Goal: Information Seeking & Learning: Learn about a topic

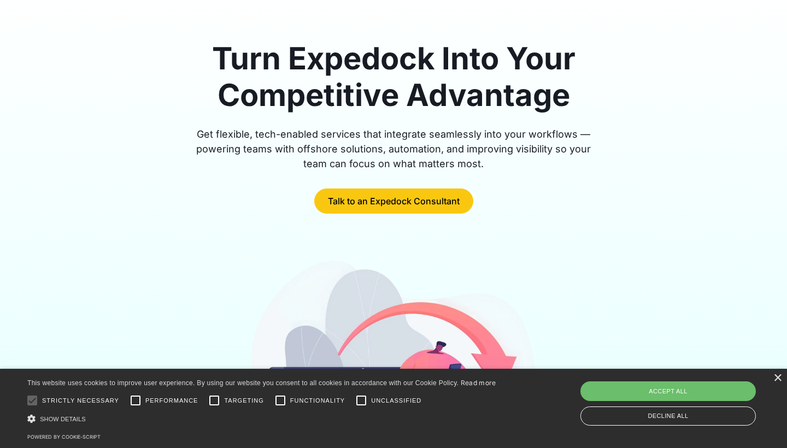
scroll to position [93, 0]
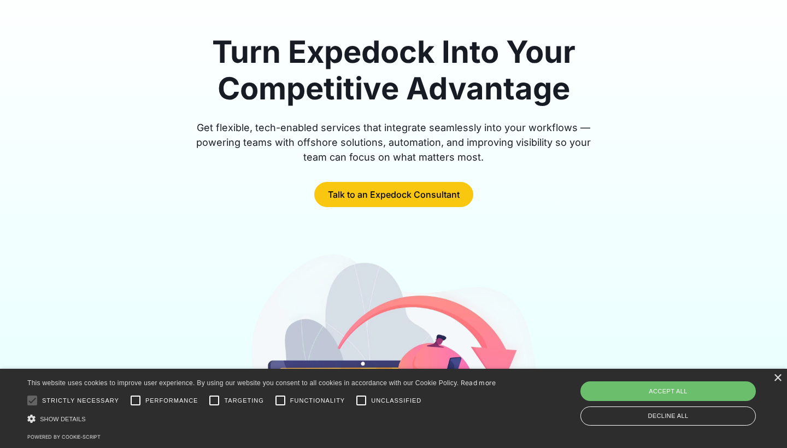
click at [772, 379] on div "× This website uses cookies to improve user experience. By using our website yo…" at bounding box center [393, 408] width 787 height 79
click at [776, 379] on div "×" at bounding box center [777, 378] width 8 height 8
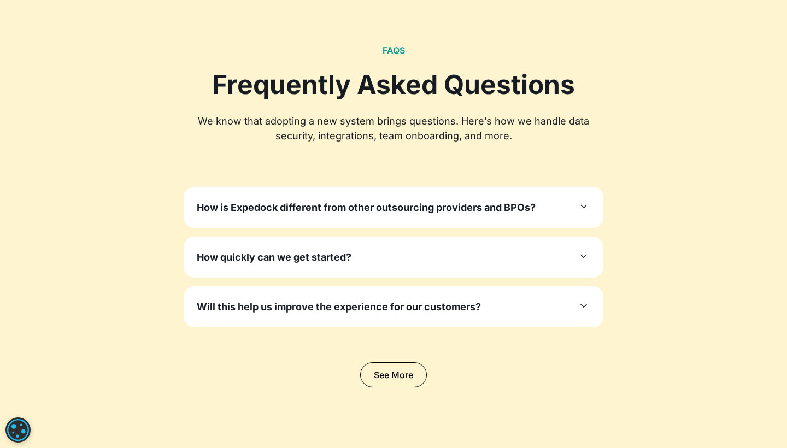
scroll to position [3257, 0]
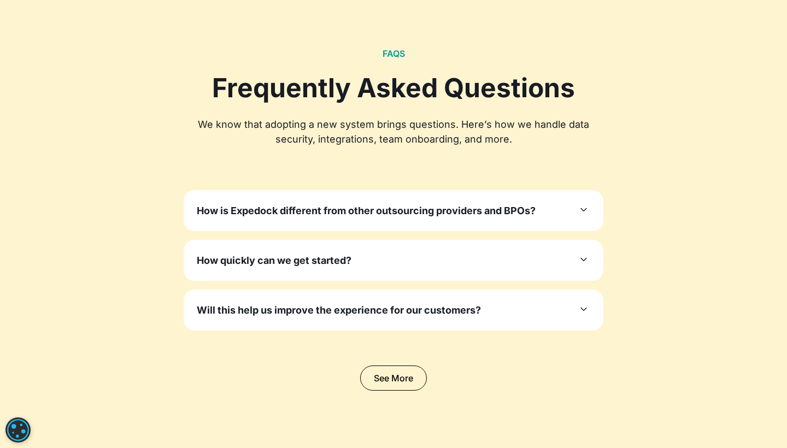
click at [585, 203] on icon at bounding box center [583, 209] width 13 height 13
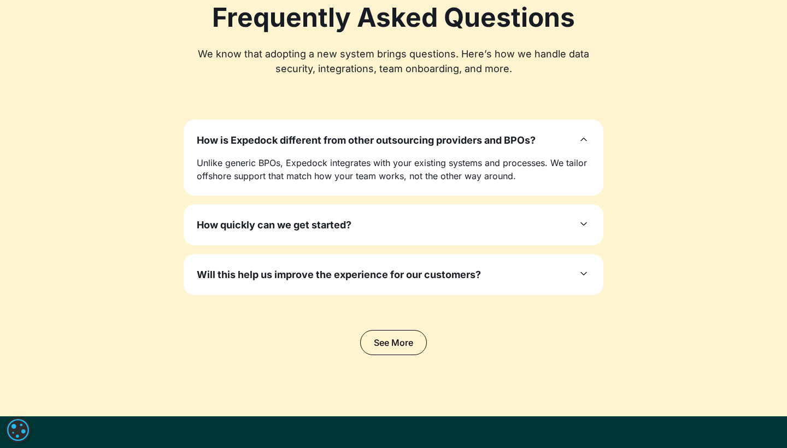
scroll to position [3328, 0]
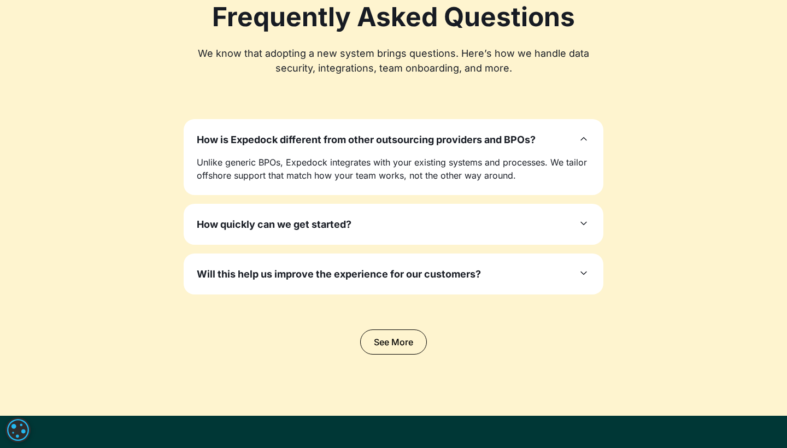
click at [579, 219] on icon at bounding box center [583, 223] width 13 height 13
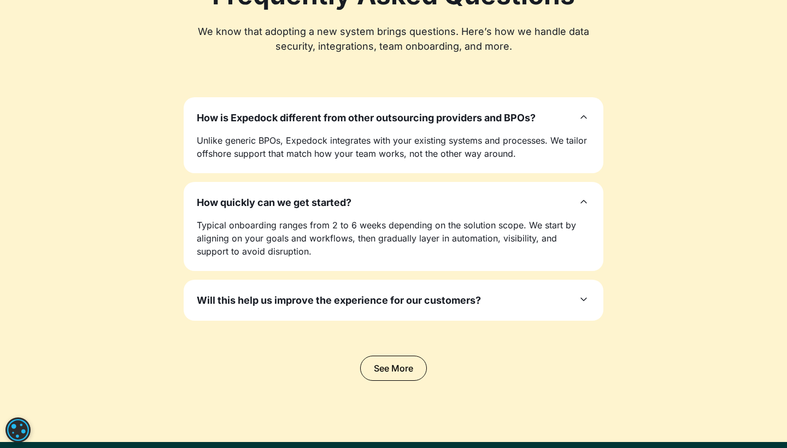
scroll to position [3356, 0]
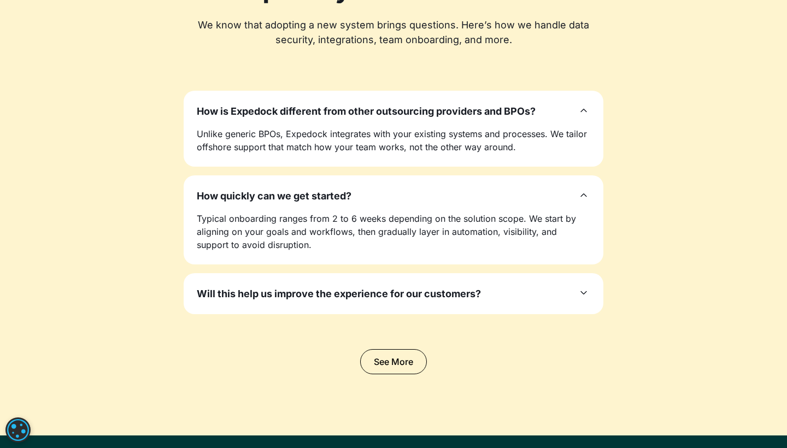
click at [595, 276] on div "Will this help us improve the experience for our customers? Yes. Highly qualifi…" at bounding box center [394, 293] width 420 height 41
click at [578, 286] on icon at bounding box center [583, 292] width 13 height 13
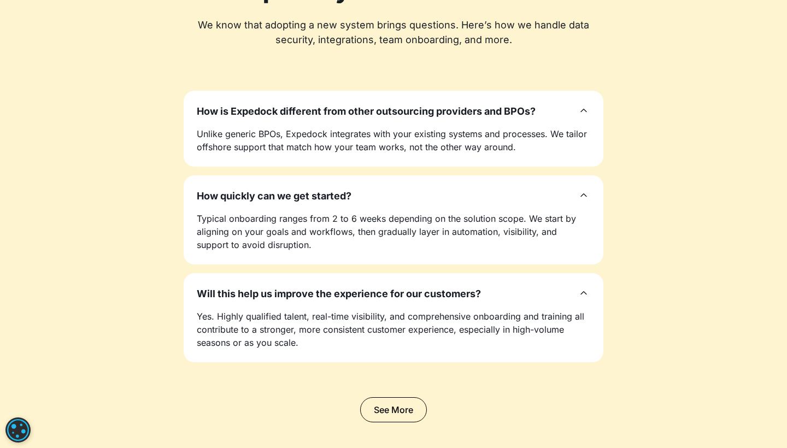
click at [686, 292] on div "FAQS Frequently Asked Questions We know that adopting a new system brings quest…" at bounding box center [393, 186] width 699 height 474
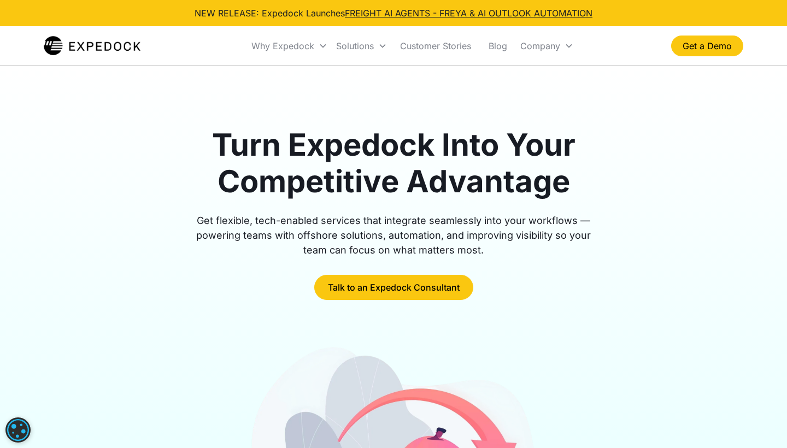
scroll to position [0, 0]
click at [387, 227] on div "Get flexible, tech-enabled services that integrate seamlessly into your workflo…" at bounding box center [394, 235] width 420 height 44
click at [443, 11] on link "FREIGHT AI AGENTS - FREYA & AI OUTLOOK AUTOMATION" at bounding box center [469, 13] width 248 height 11
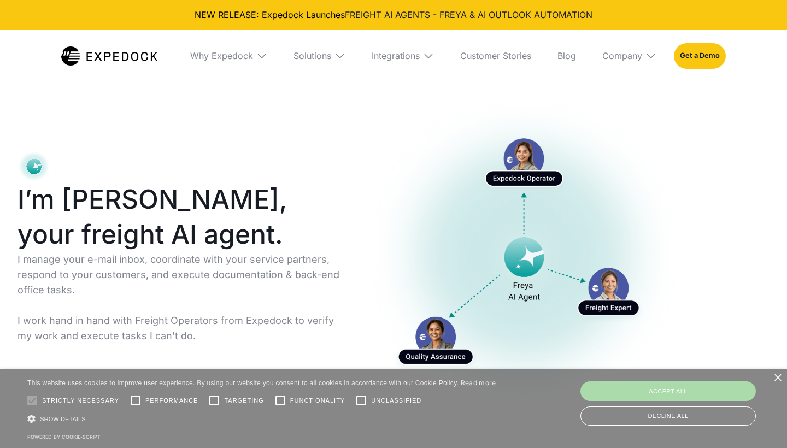
select select
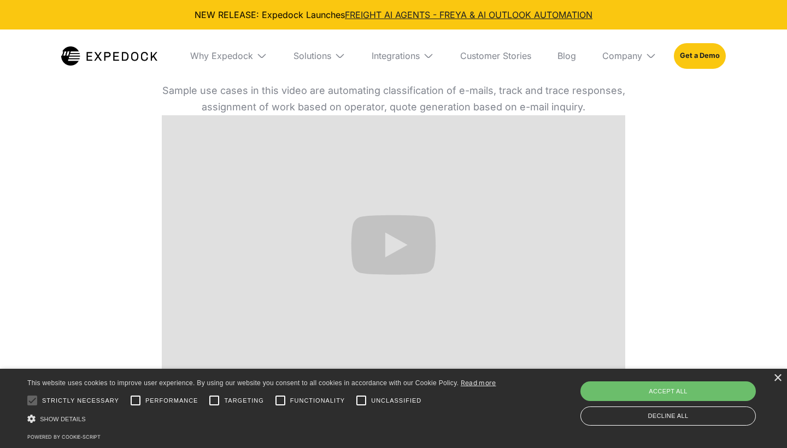
scroll to position [449, 0]
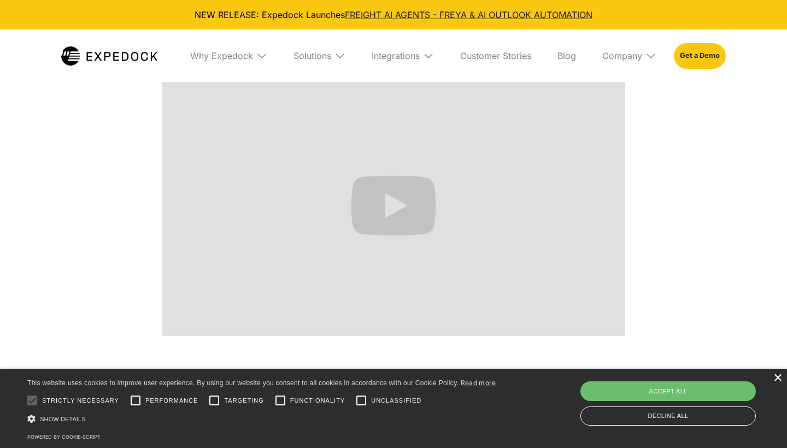
click at [776, 377] on div "×" at bounding box center [777, 378] width 8 height 8
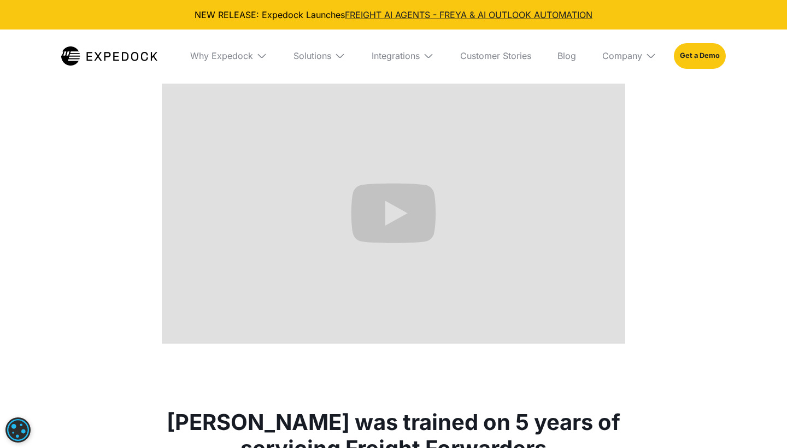
scroll to position [441, 0]
click at [714, 313] on div "Here is how our email automation works Sample use cases in this video are autom…" at bounding box center [393, 182] width 787 height 389
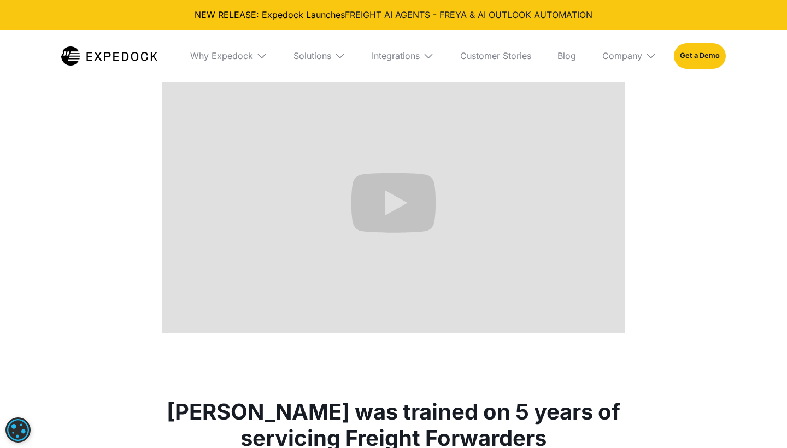
scroll to position [452, 0]
